Goal: Task Accomplishment & Management: Complete application form

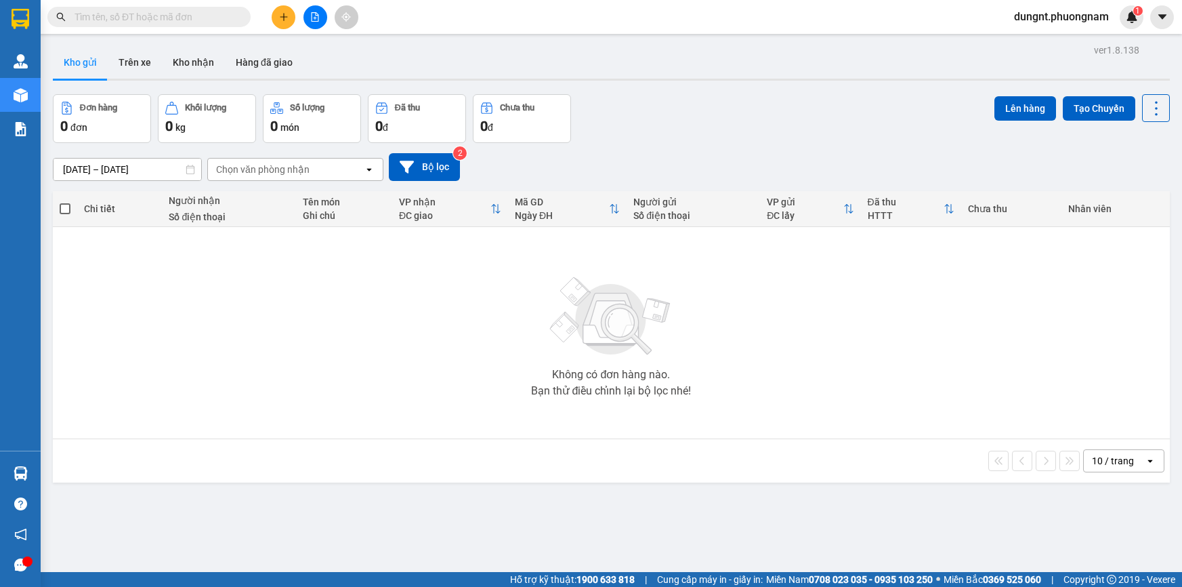
click at [156, 13] on input "text" at bounding box center [155, 16] width 160 height 15
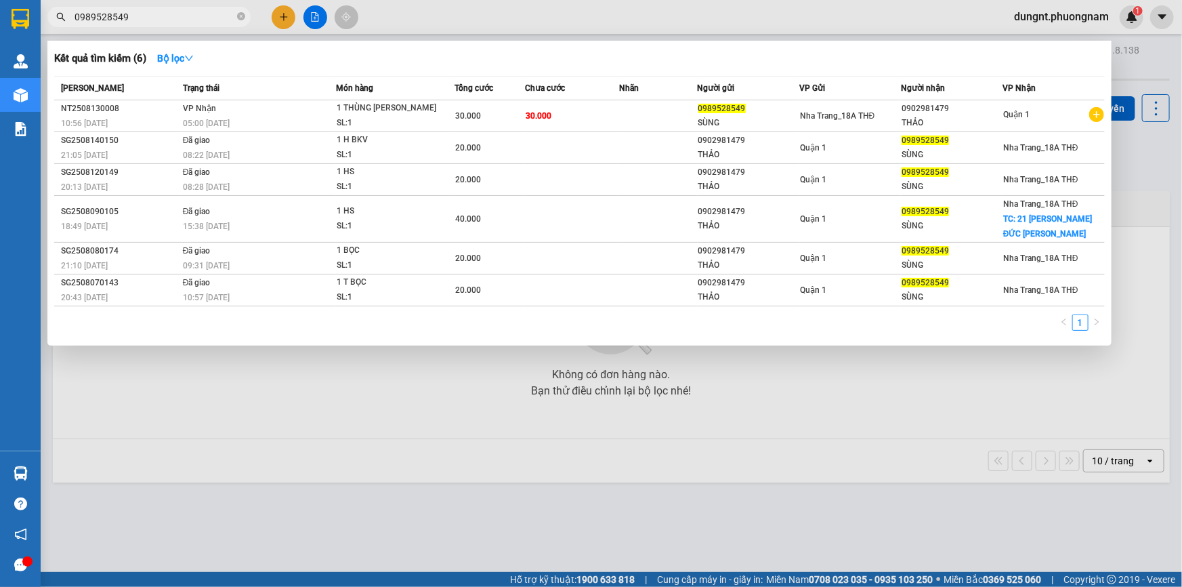
type input "0989528549"
click at [376, 396] on div at bounding box center [591, 293] width 1182 height 587
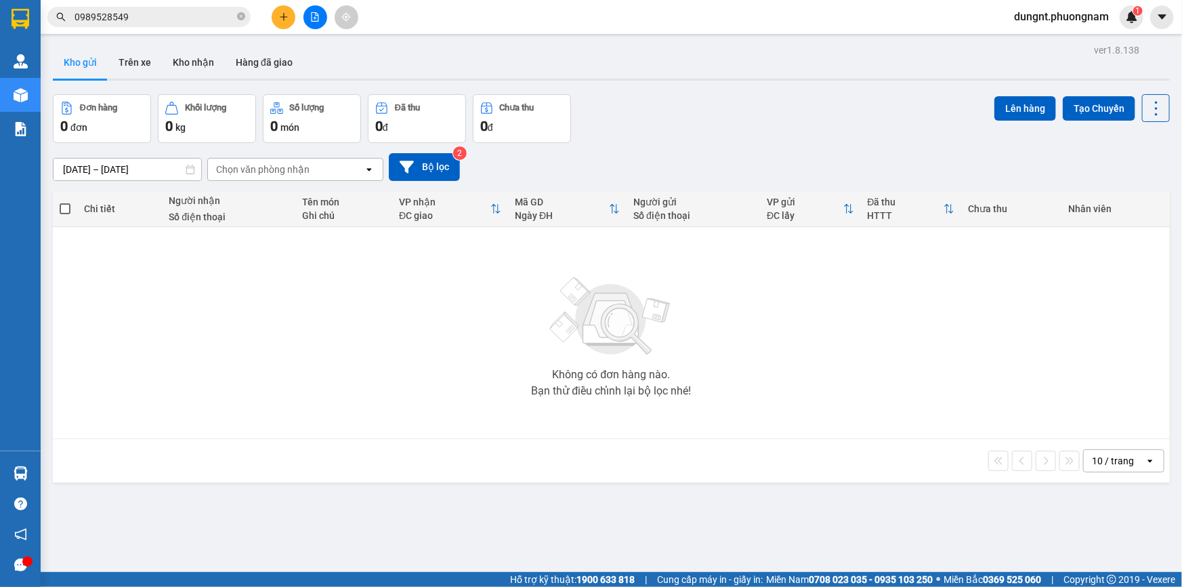
click at [246, 20] on span "0989528549" at bounding box center [148, 17] width 203 height 20
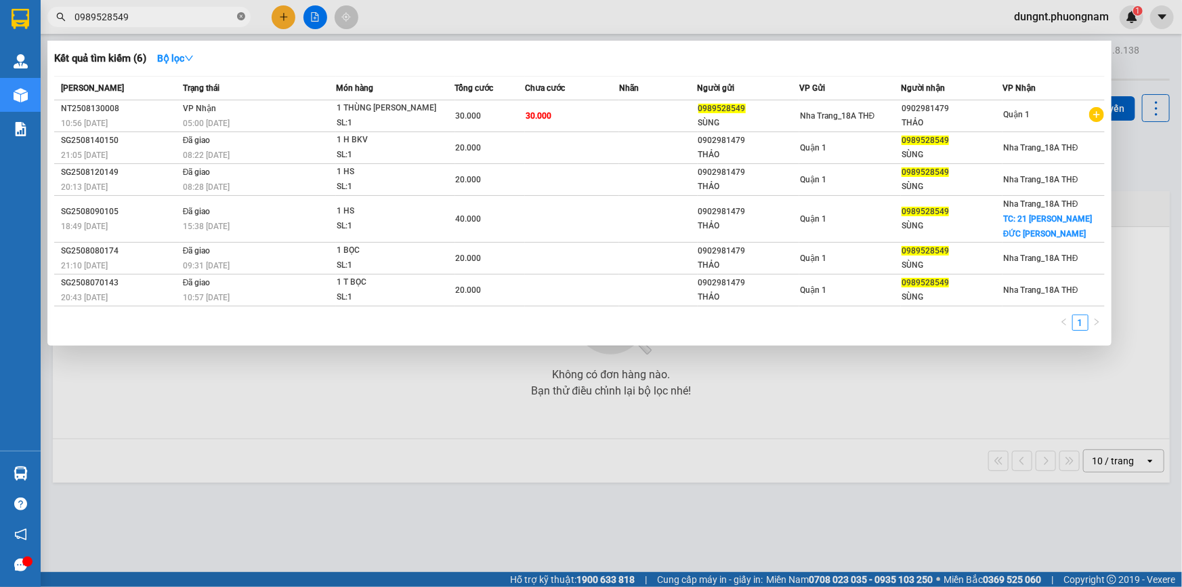
click at [243, 18] on icon "close-circle" at bounding box center [241, 16] width 8 height 8
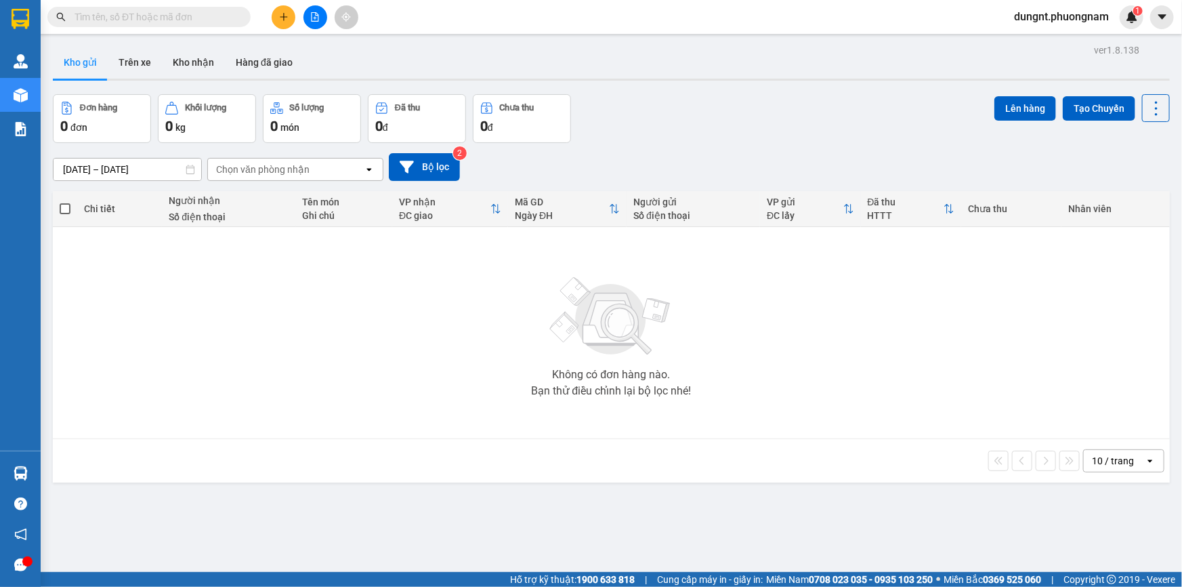
click at [106, 18] on input "text" at bounding box center [155, 16] width 160 height 15
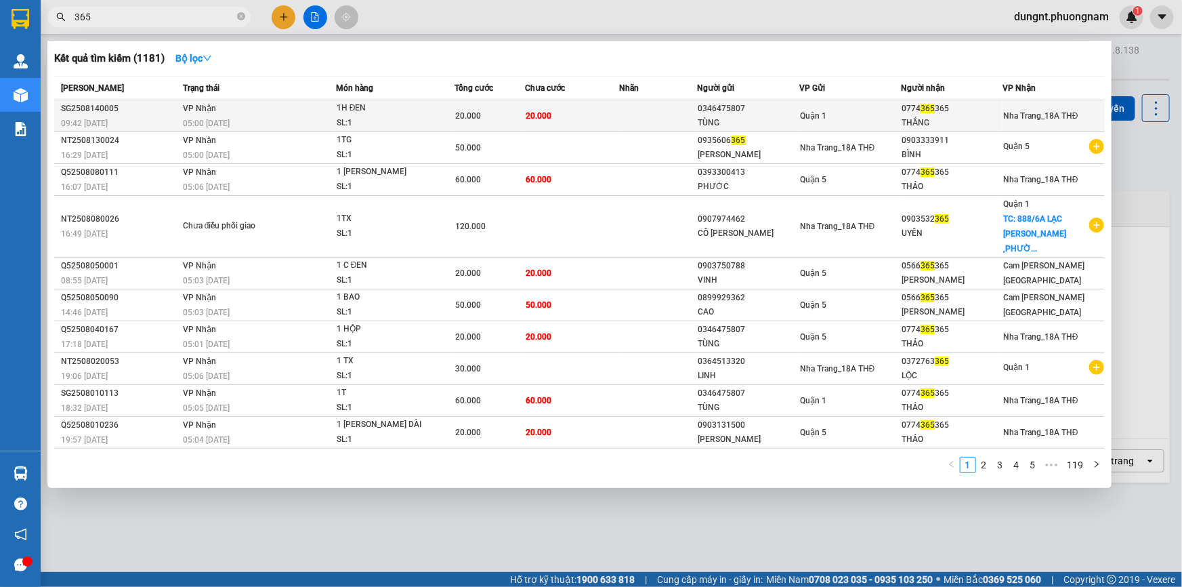
type input "365"
click at [593, 115] on td "20.000" at bounding box center [572, 116] width 94 height 32
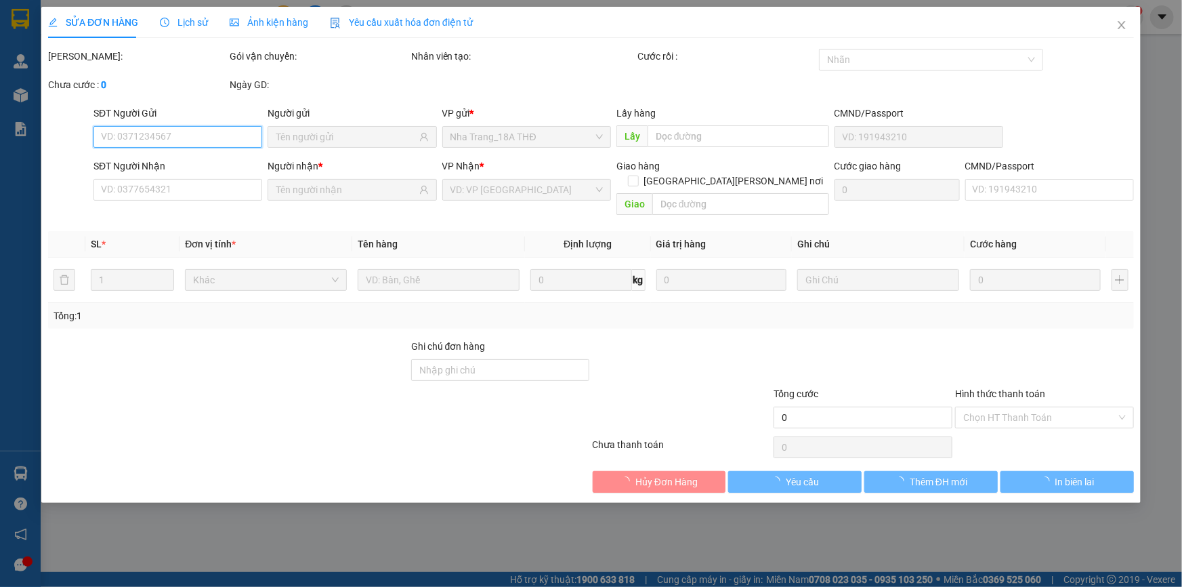
type input "0346475807"
type input "TÙNG"
type input "0774365365"
type input "THẮNG"
type input "20.000"
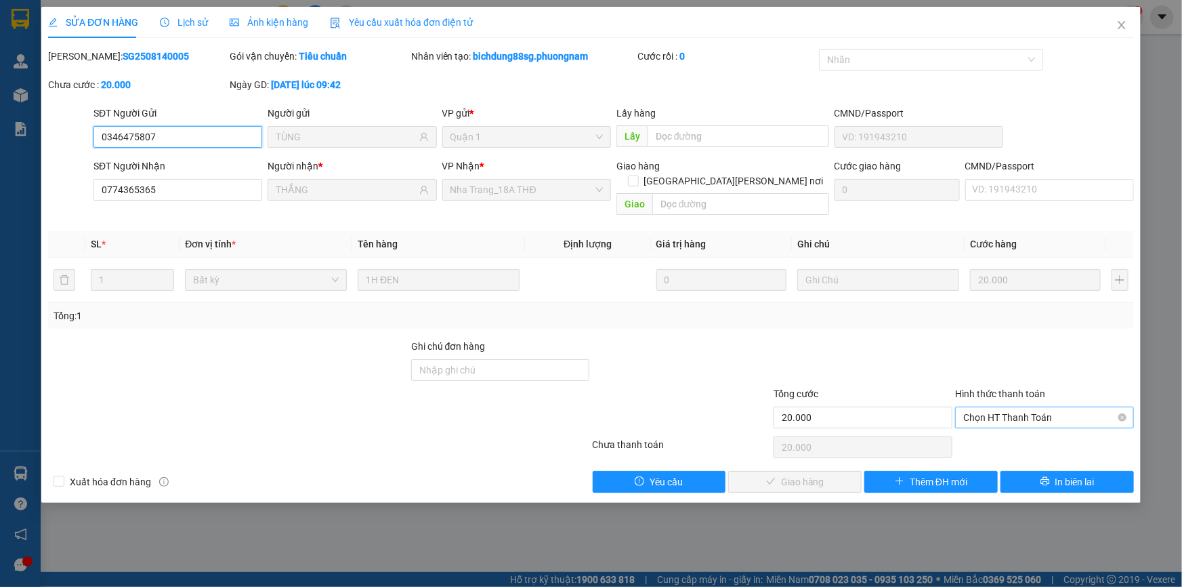
click at [1001, 407] on span "Chọn HT Thanh Toán" at bounding box center [1045, 417] width 163 height 20
drag, startPoint x: 992, startPoint y: 427, endPoint x: 808, endPoint y: 496, distance: 196.8
click at [964, 436] on div "Tại văn phòng" at bounding box center [1044, 429] width 179 height 22
type input "0"
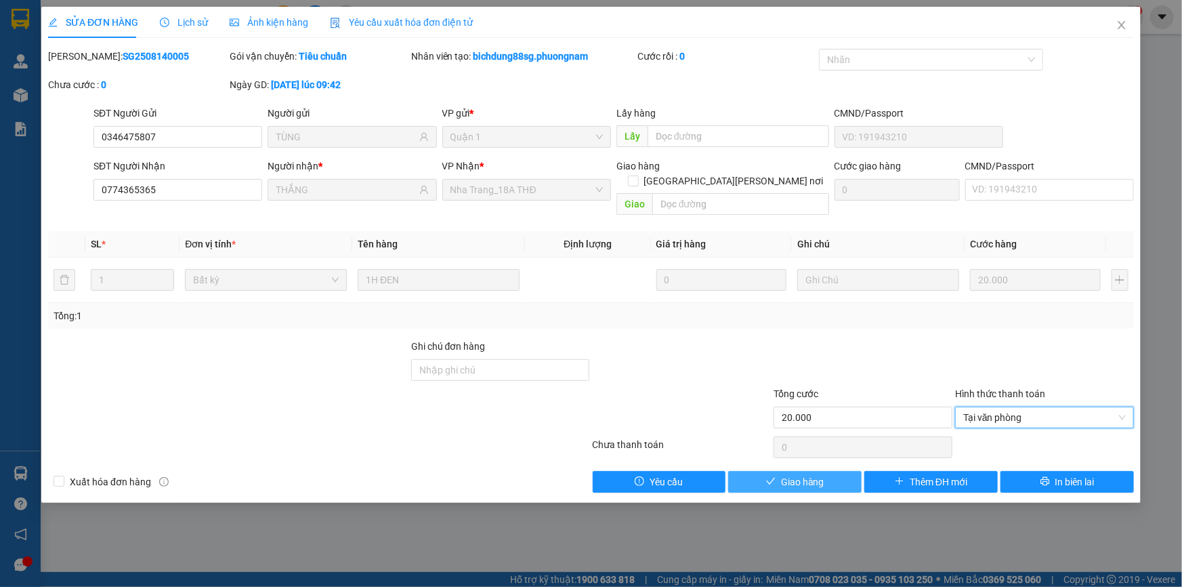
click at [809, 474] on span "Giao hàng" at bounding box center [802, 481] width 43 height 15
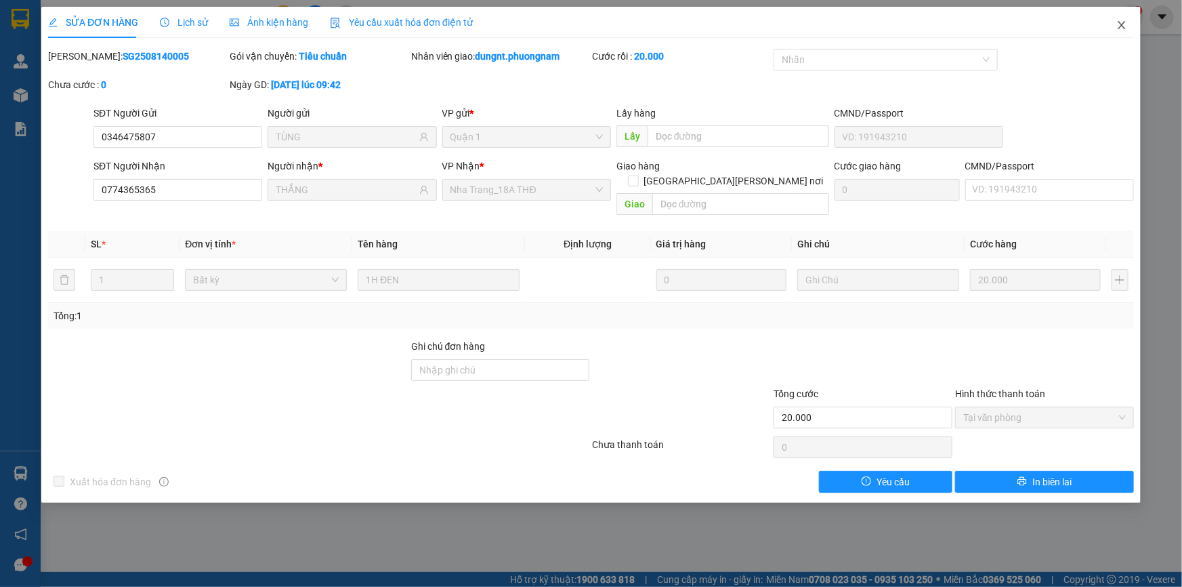
click at [1123, 26] on icon "close" at bounding box center [1121, 25] width 7 height 8
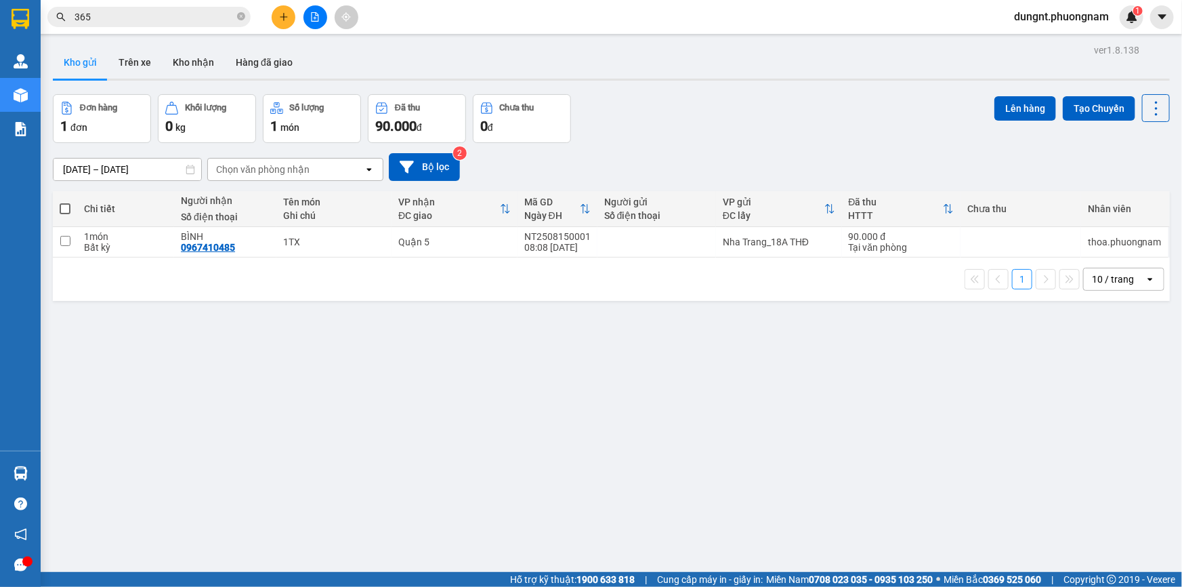
drag, startPoint x: 237, startPoint y: 16, endPoint x: 226, endPoint y: 16, distance: 11.5
click at [237, 16] on icon "close-circle" at bounding box center [241, 16] width 8 height 8
click at [203, 12] on input "text" at bounding box center [155, 16] width 160 height 15
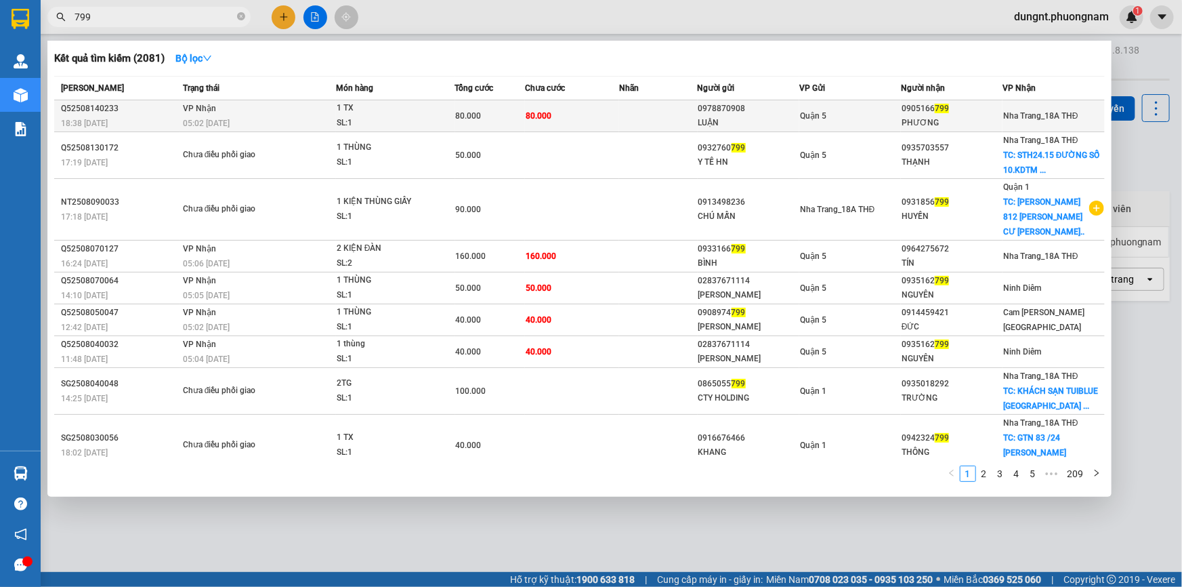
type input "799"
click at [386, 116] on div "SL: 1" at bounding box center [388, 123] width 102 height 15
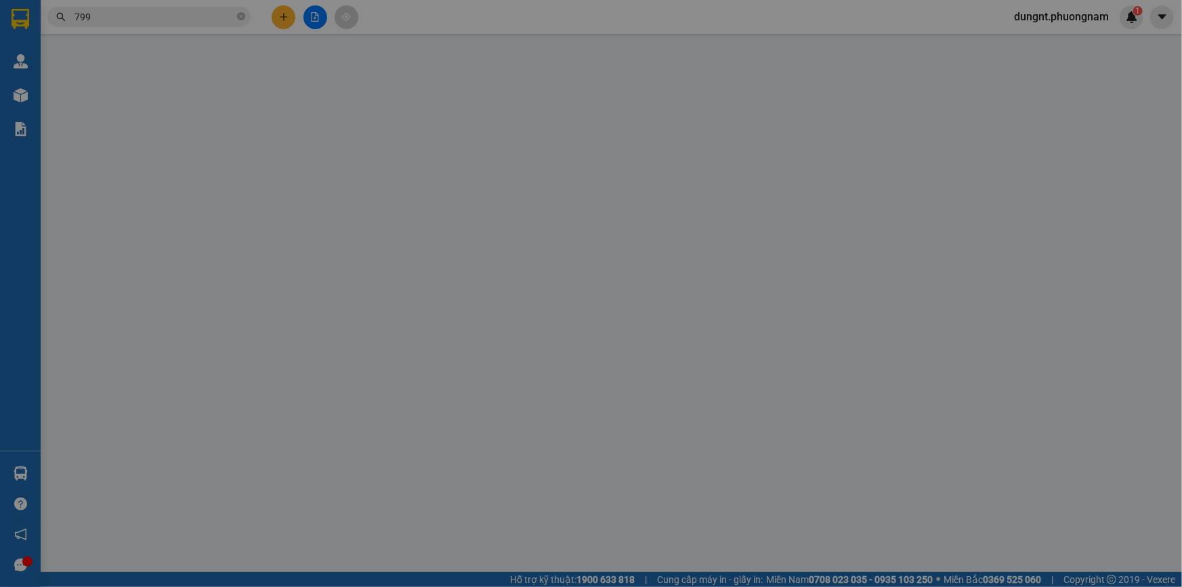
type input "0978870908"
type input "LUẬN"
type input "0905166799"
type input "PHƯƠNG"
type input "80.000"
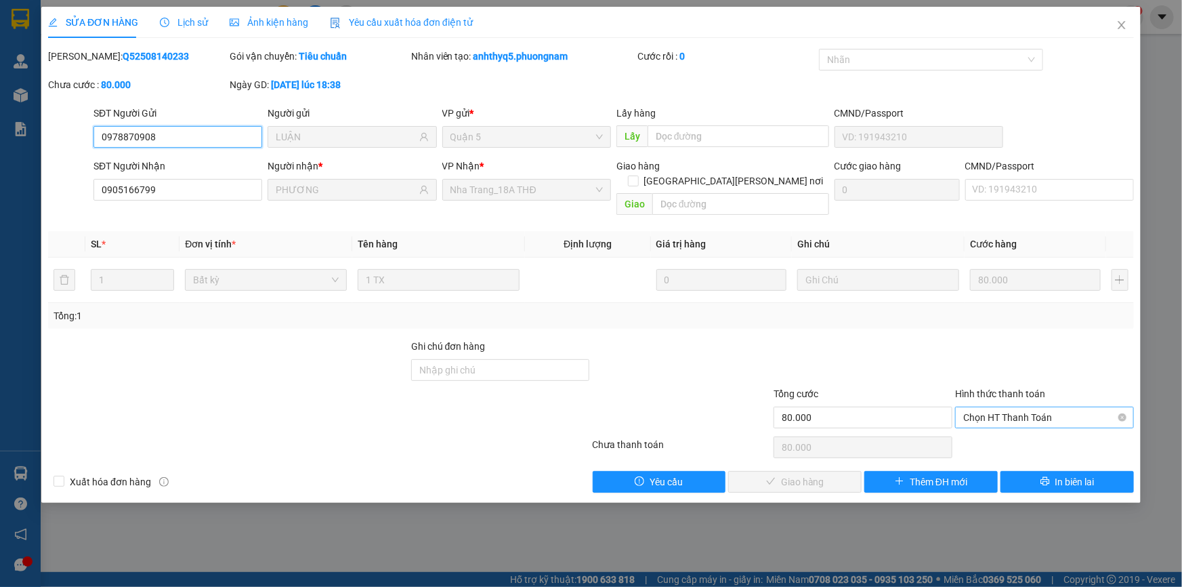
click at [1010, 407] on span "Chọn HT Thanh Toán" at bounding box center [1045, 417] width 163 height 20
drag, startPoint x: 1008, startPoint y: 426, endPoint x: 980, endPoint y: 446, distance: 34.6
click at [1008, 428] on div "Tại văn phòng" at bounding box center [1045, 428] width 163 height 15
type input "0"
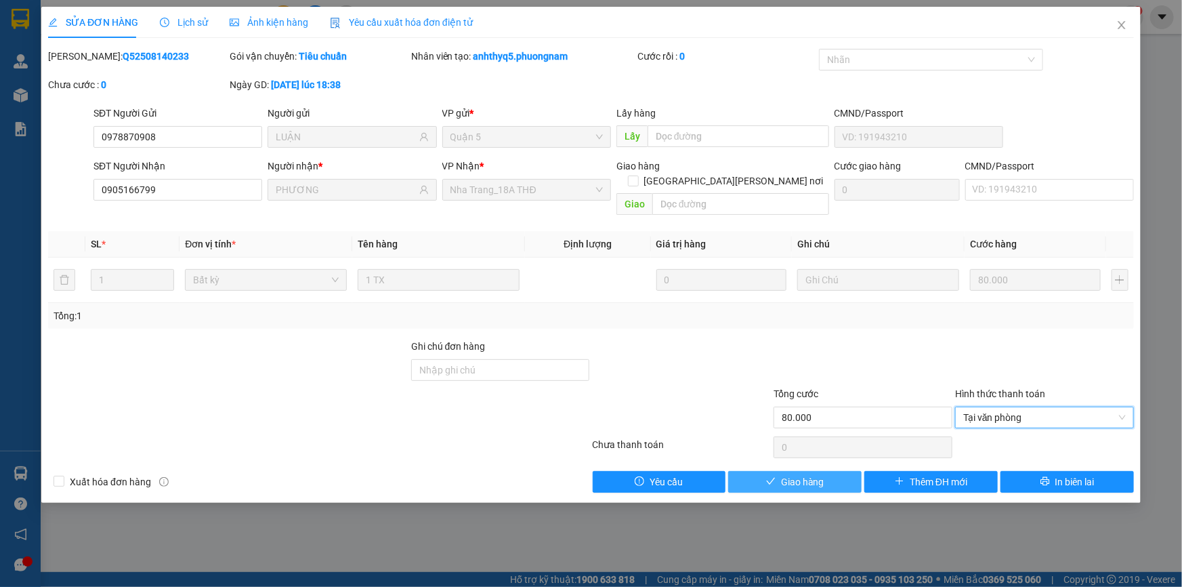
click at [848, 471] on button "Giao hàng" at bounding box center [794, 482] width 133 height 22
